Goal: Task Accomplishment & Management: Use online tool/utility

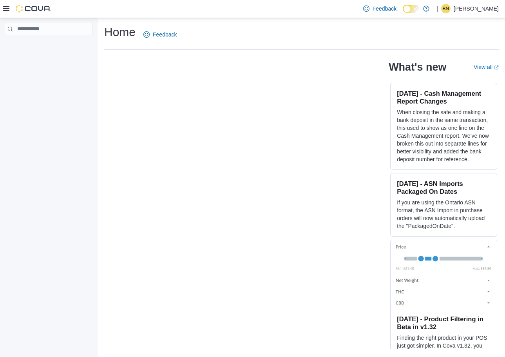
click at [6, 10] on icon at bounding box center [6, 8] width 6 height 6
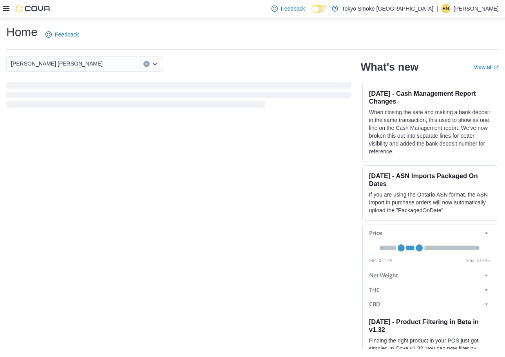
click at [5, 7] on icon at bounding box center [6, 8] width 6 height 6
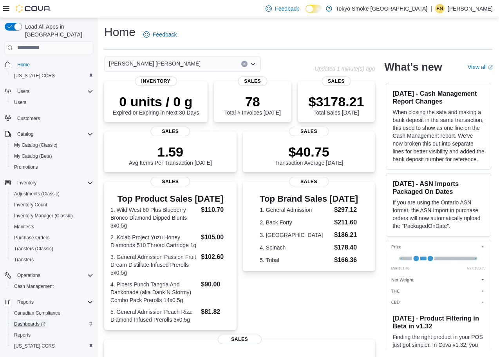
click at [31, 321] on span "Dashboards" at bounding box center [29, 324] width 31 height 6
click at [26, 330] on span "Reports" at bounding box center [22, 334] width 16 height 9
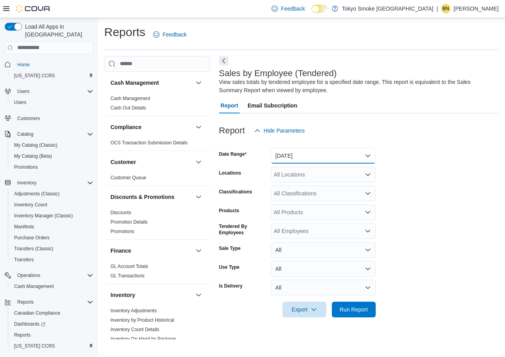
click at [297, 148] on button "[DATE]" at bounding box center [323, 156] width 105 height 16
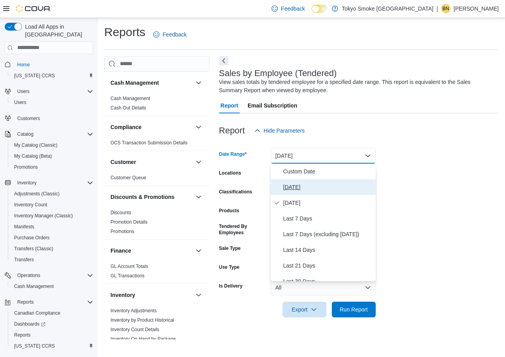
click at [299, 184] on span "[DATE]" at bounding box center [327, 186] width 89 height 9
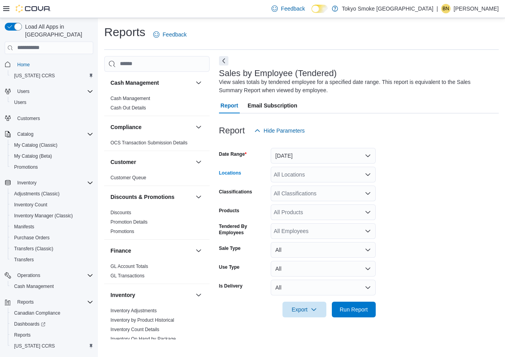
click at [310, 178] on div "All Locations" at bounding box center [323, 175] width 105 height 16
type input "***"
drag, startPoint x: 307, startPoint y: 186, endPoint x: 338, endPoint y: 138, distance: 57.3
click at [307, 186] on span "[PERSON_NAME] [PERSON_NAME]" at bounding box center [338, 188] width 92 height 8
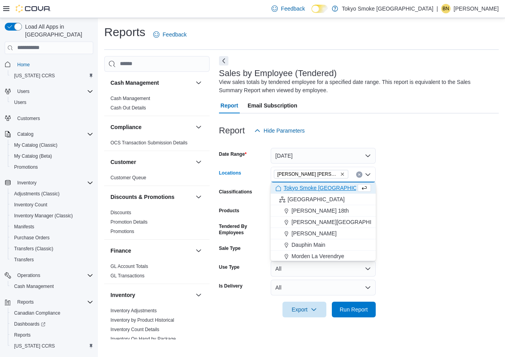
click at [357, 100] on div "Report Email Subscription" at bounding box center [359, 106] width 280 height 16
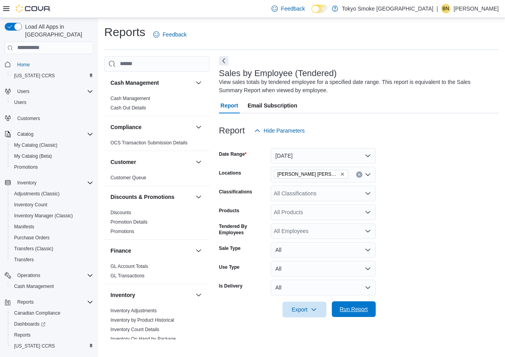
drag, startPoint x: 341, startPoint y: 313, endPoint x: 346, endPoint y: 302, distance: 12.3
click at [341, 313] on span "Run Report" at bounding box center [354, 309] width 34 height 16
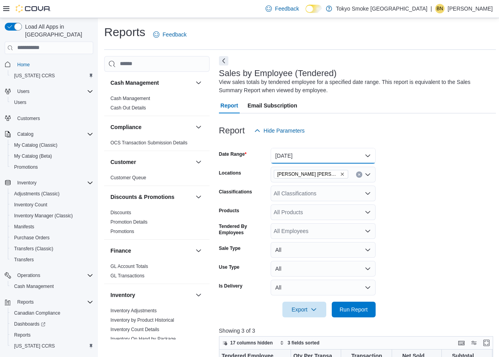
click at [318, 161] on button "[DATE]" at bounding box center [323, 156] width 105 height 16
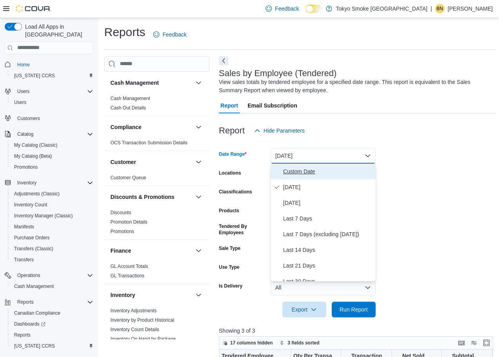
click at [318, 169] on span "Custom Date" at bounding box center [327, 171] width 89 height 9
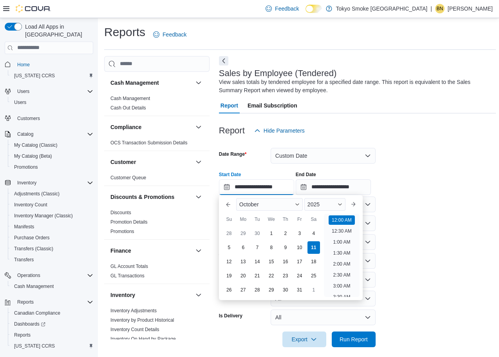
click at [257, 181] on input "**********" at bounding box center [256, 187] width 75 height 16
click at [233, 245] on div "5" at bounding box center [229, 247] width 13 height 13
type input "**********"
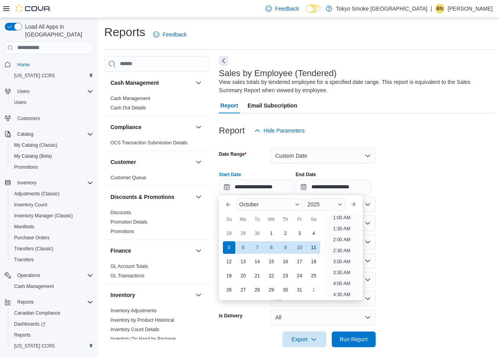
scroll to position [2, 0]
click at [402, 175] on div "**********" at bounding box center [357, 180] width 277 height 30
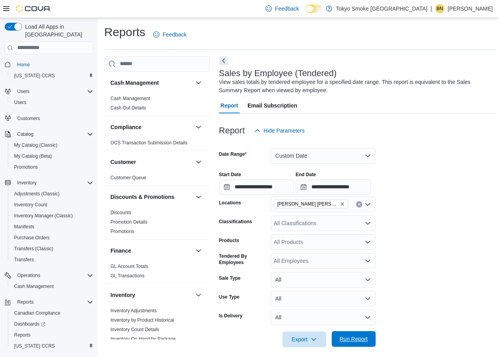
drag, startPoint x: 369, startPoint y: 341, endPoint x: 420, endPoint y: 208, distance: 141.9
click at [369, 341] on span "Run Report" at bounding box center [354, 339] width 34 height 16
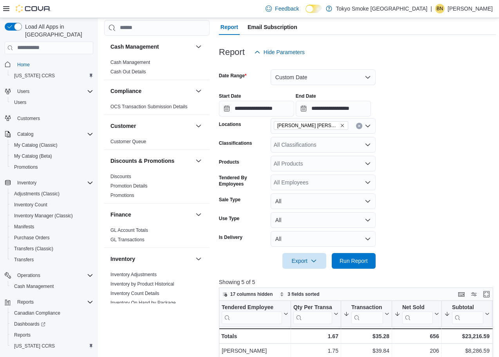
scroll to position [235, 0]
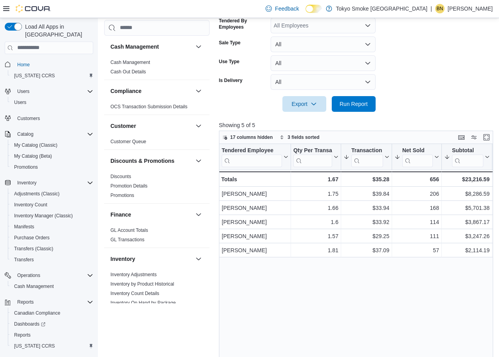
click at [479, 1] on div "Feedback Dark Mode Tokyo Smoke [GEOGRAPHIC_DATA] | BN [PERSON_NAME]" at bounding box center [378, 9] width 230 height 16
click at [479, 9] on p "[PERSON_NAME]" at bounding box center [470, 8] width 45 height 9
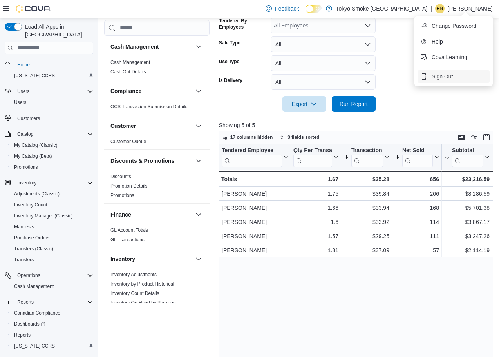
click at [454, 74] on button "Sign Out" at bounding box center [454, 76] width 72 height 13
